Goal: Navigation & Orientation: Go to known website

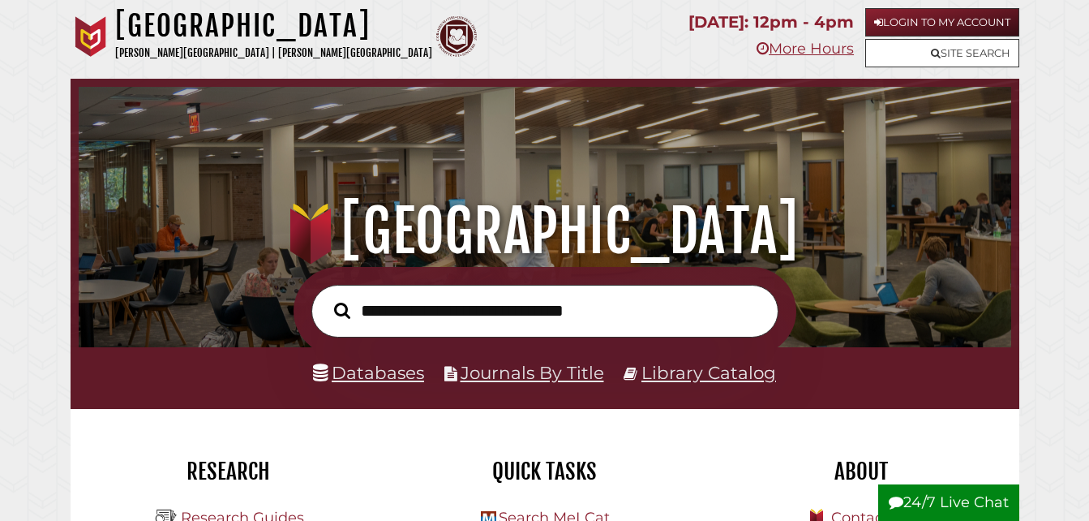
scroll to position [308, 924]
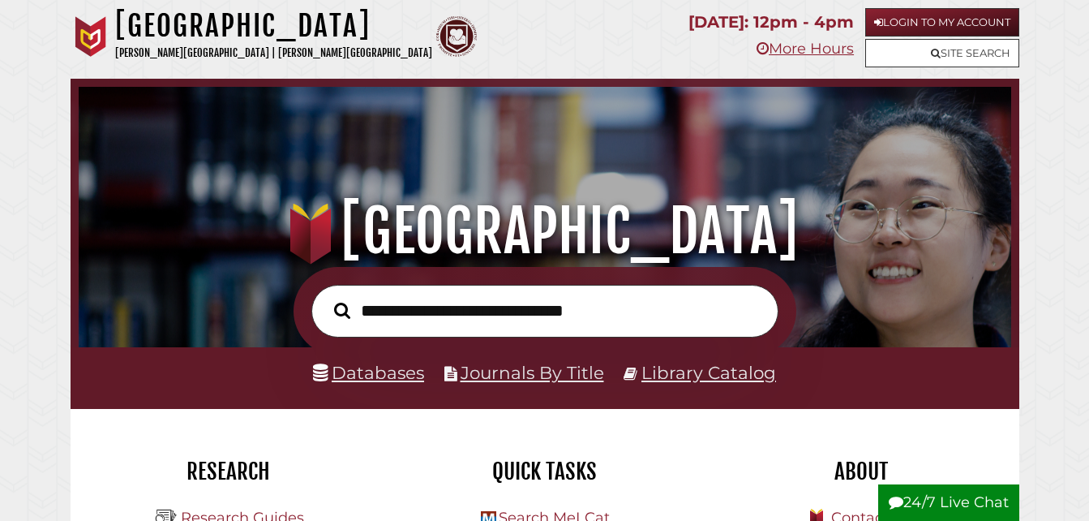
scroll to position [308, 924]
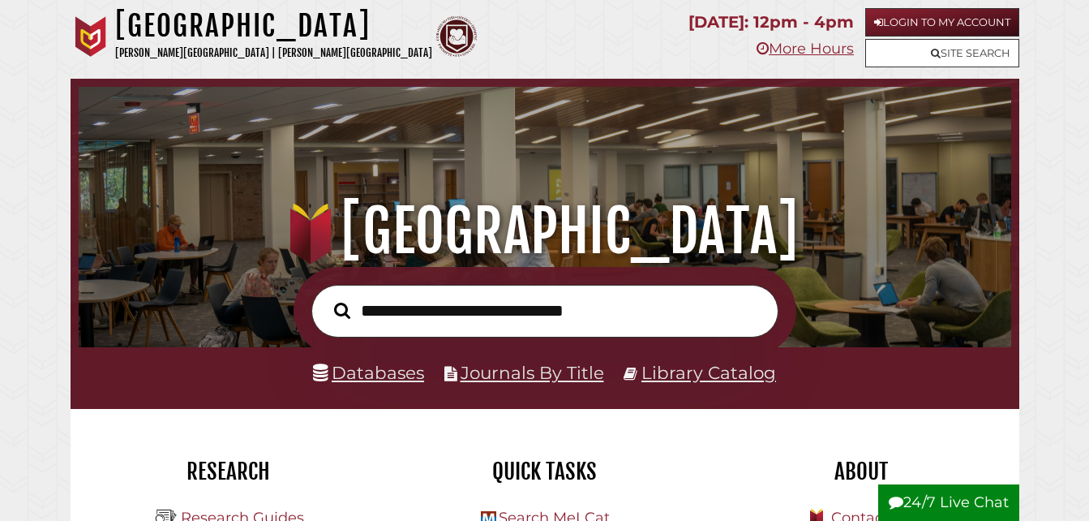
scroll to position [308, 924]
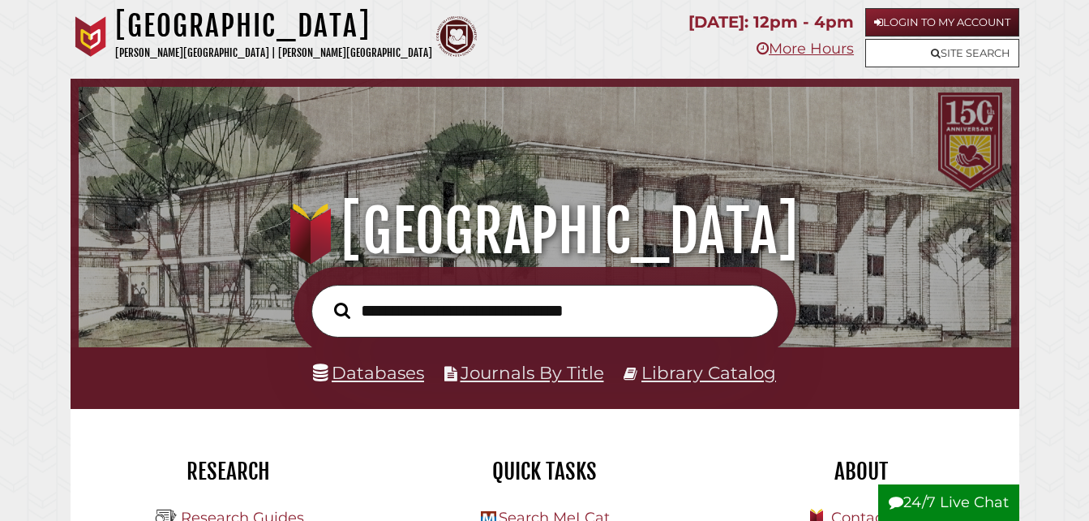
scroll to position [308, 924]
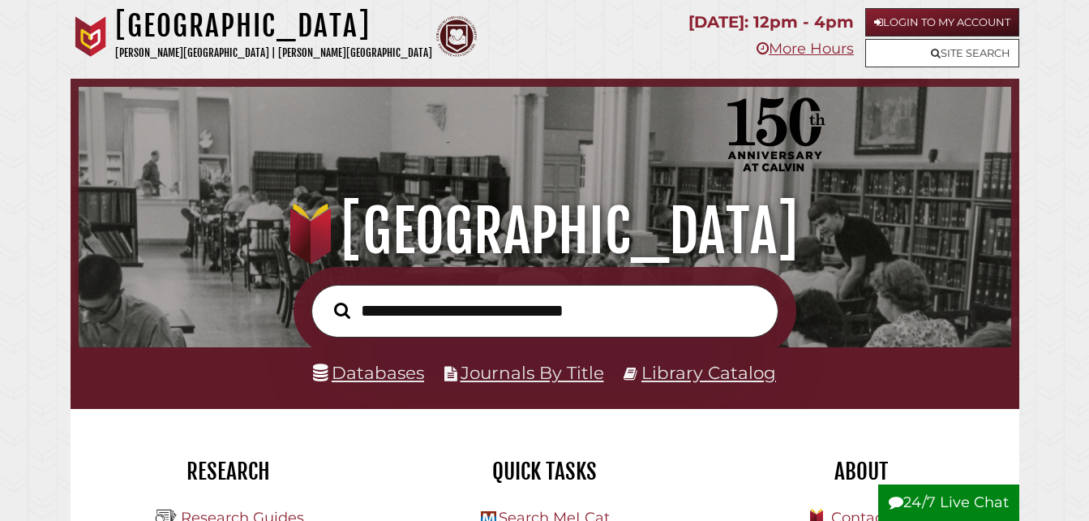
scroll to position [308, 924]
